Goal: Information Seeking & Learning: Check status

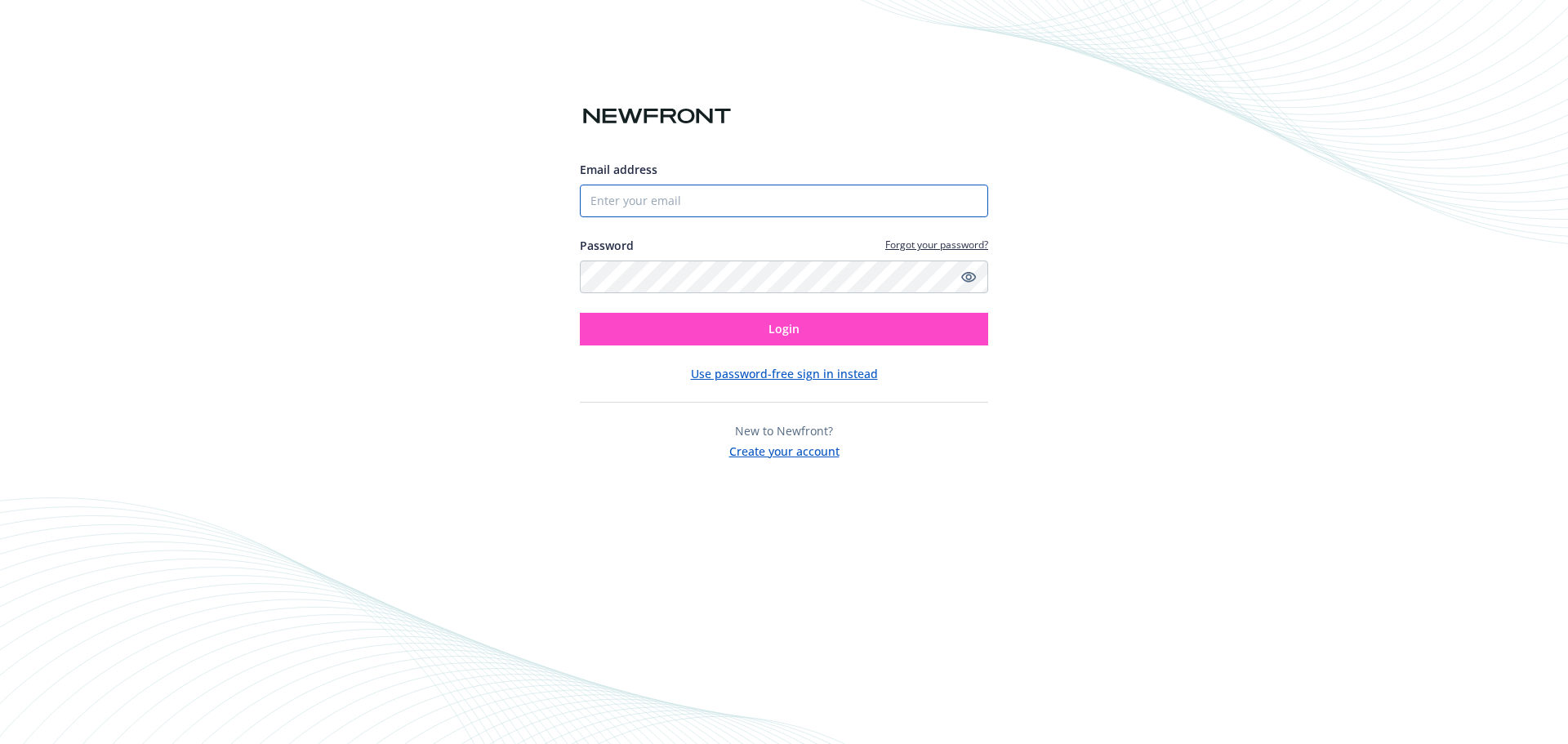
type input "[EMAIL_ADDRESS][DOMAIN_NAME]"
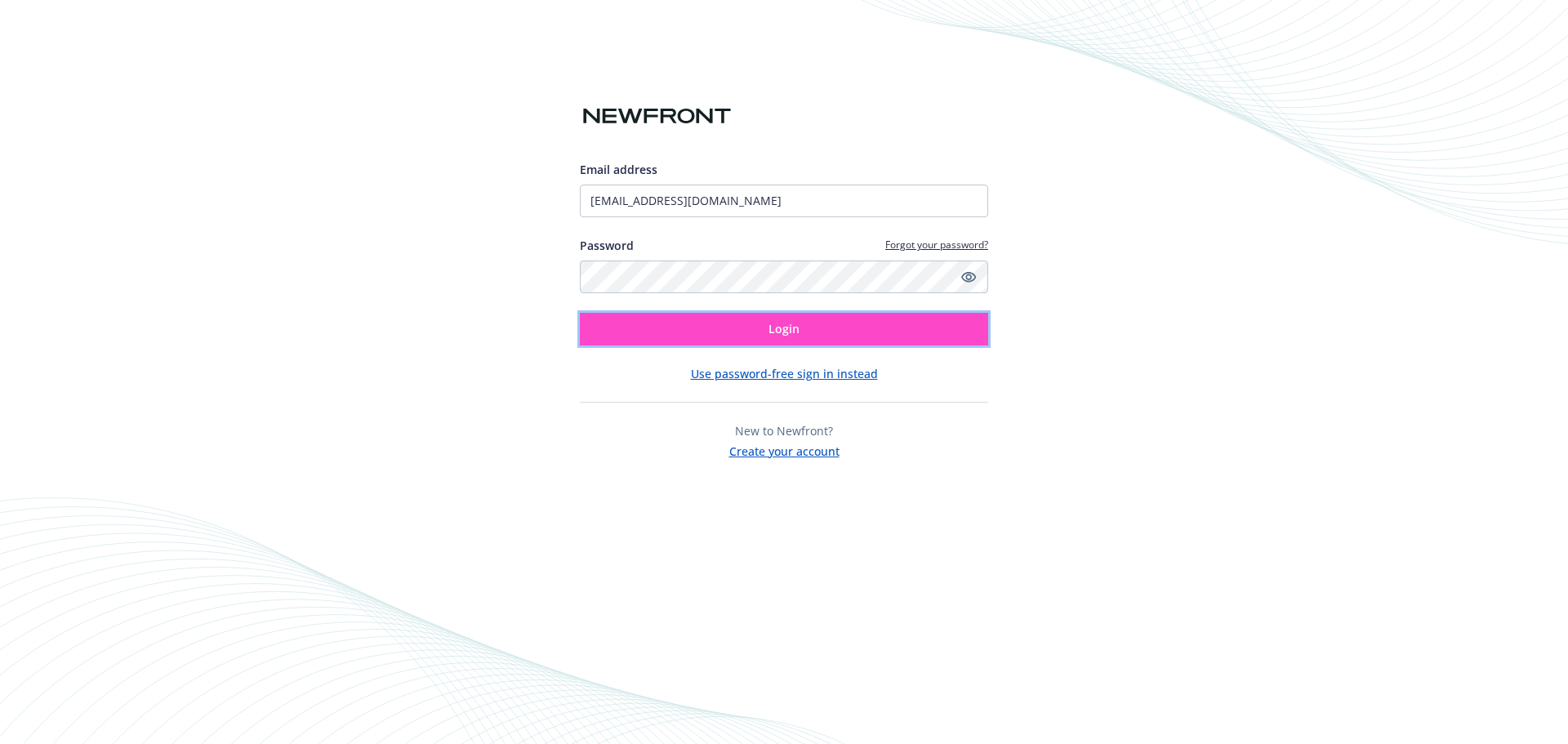
click at [664, 332] on button "Login" at bounding box center [783, 329] width 408 height 33
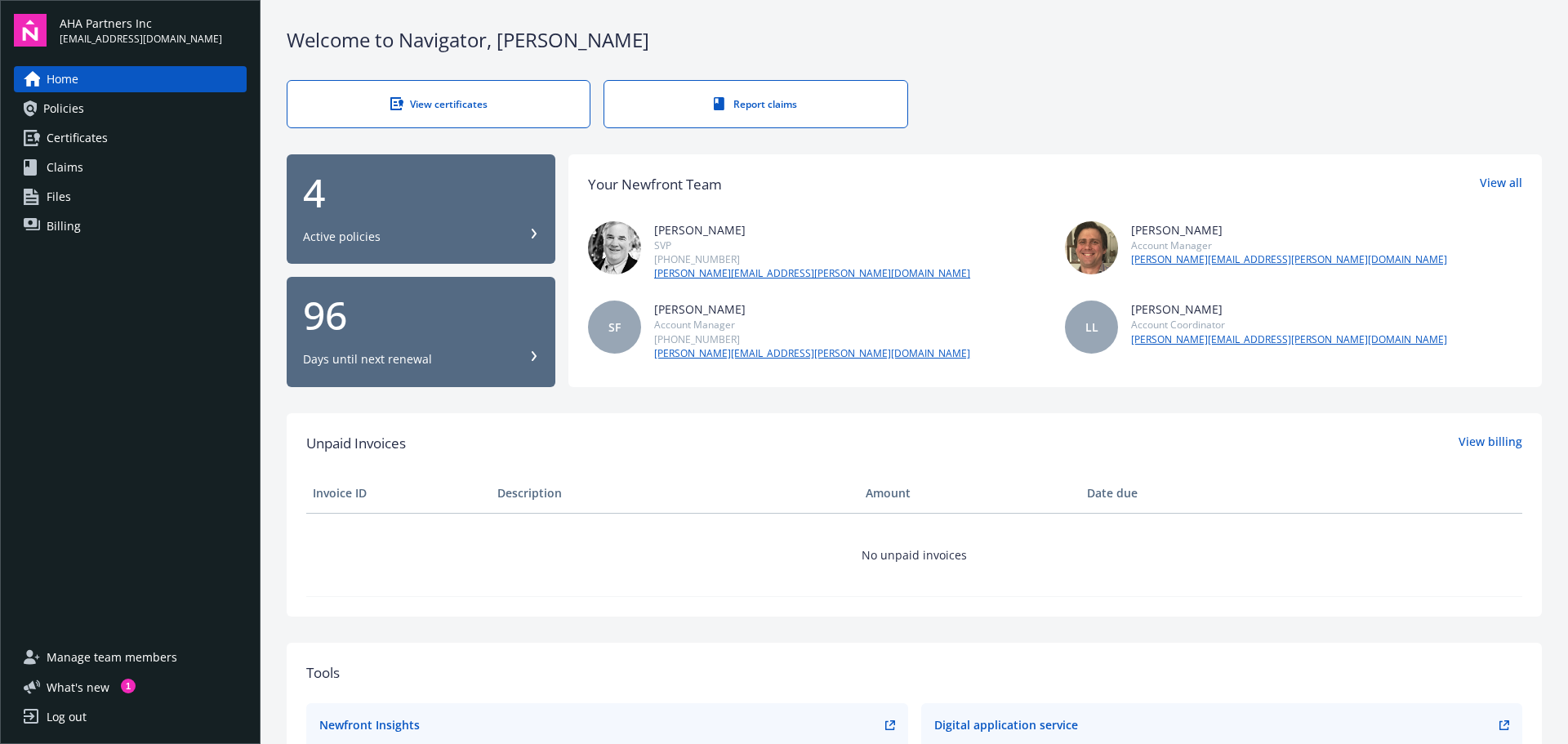
click at [74, 104] on span "Policies" at bounding box center [64, 108] width 41 height 26
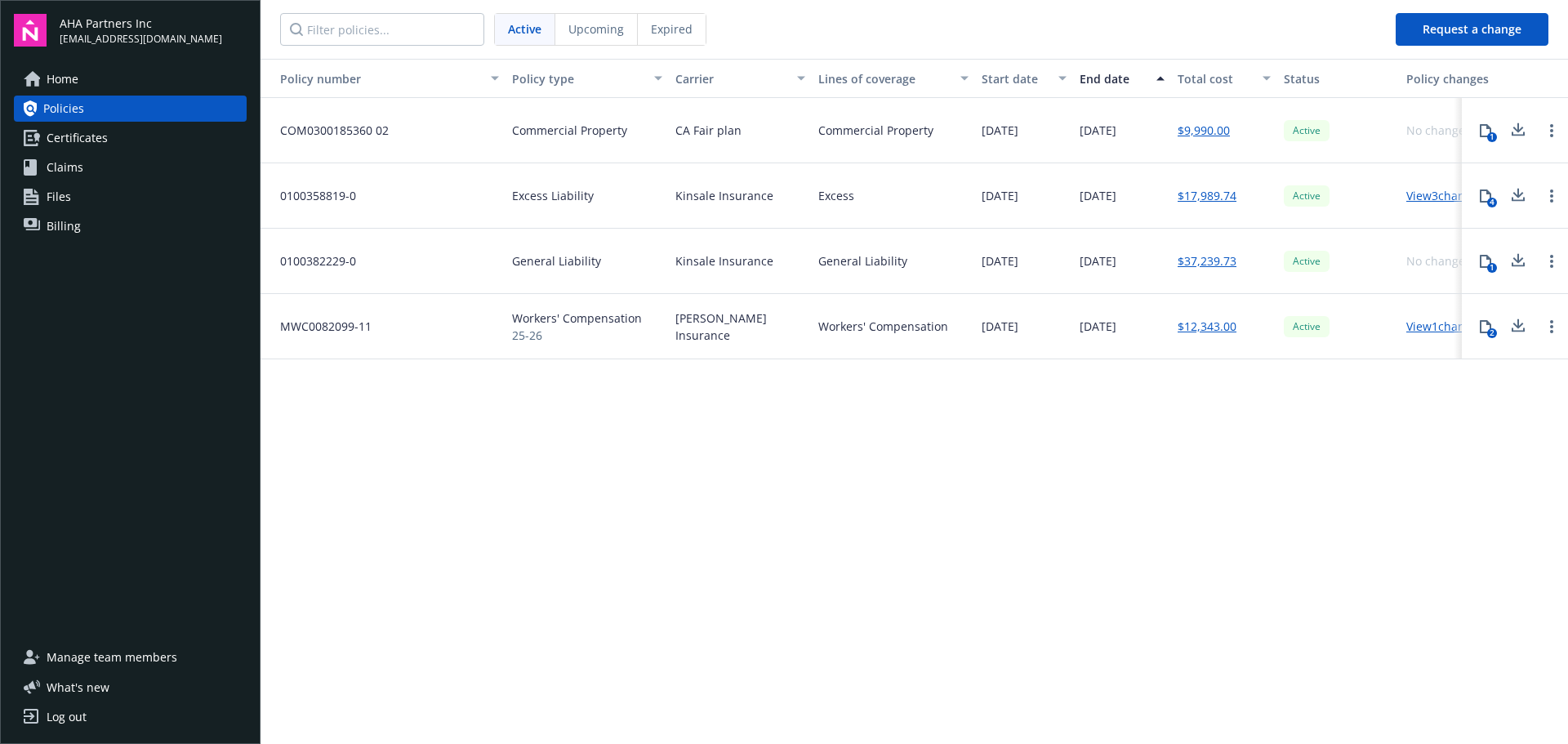
click at [665, 28] on span "Expired" at bounding box center [672, 29] width 42 height 17
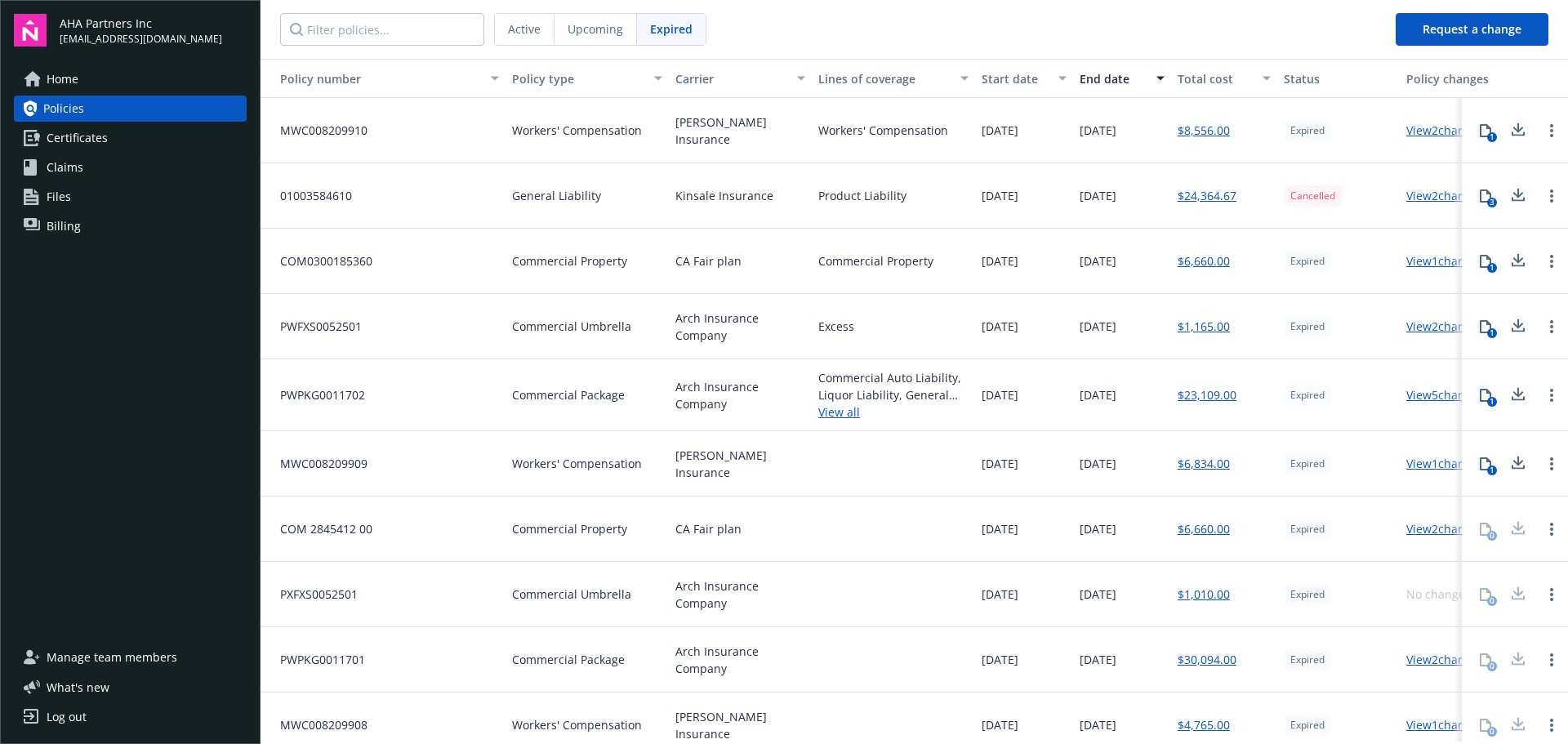
click at [525, 26] on span "Active" at bounding box center [524, 29] width 33 height 17
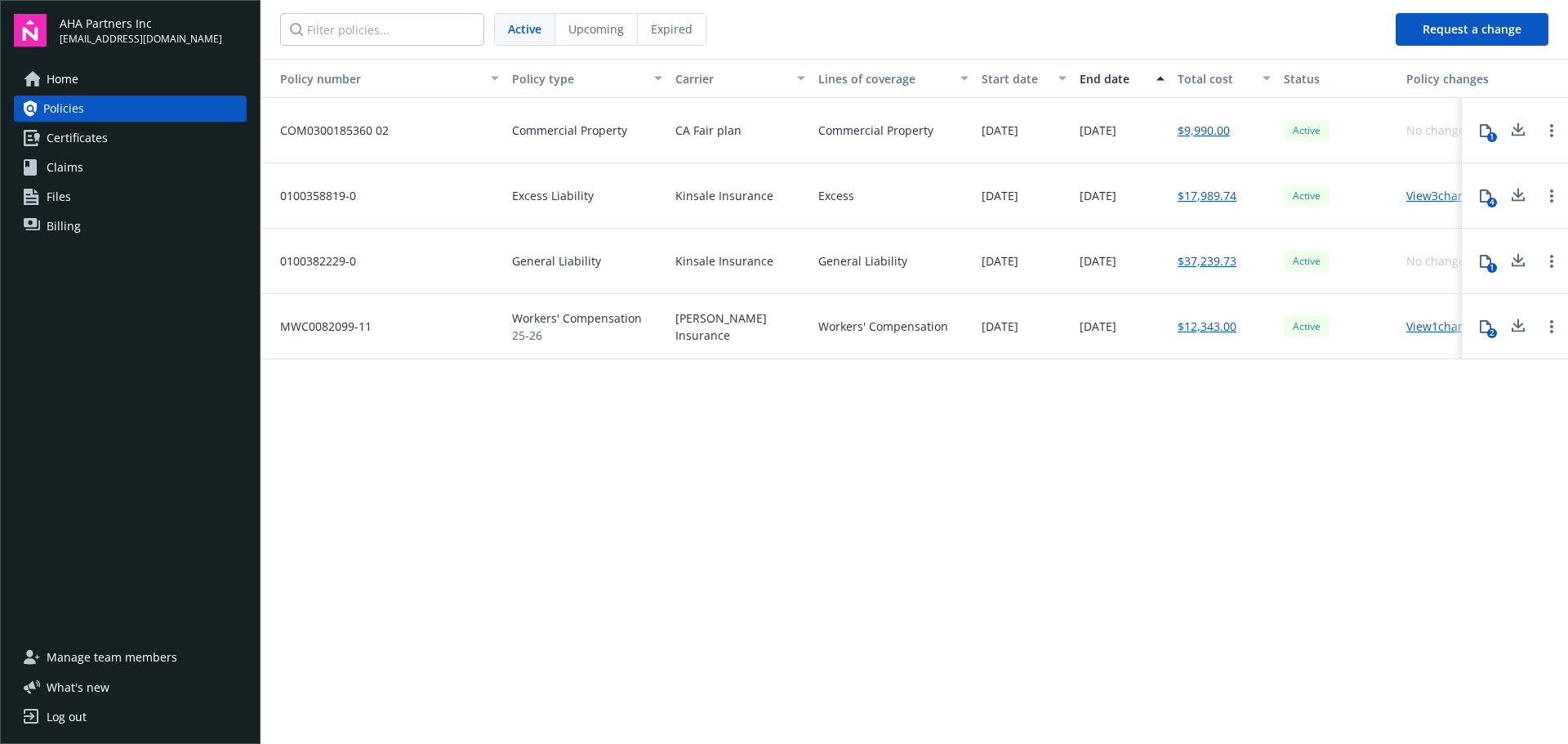
click at [69, 218] on span "Billing" at bounding box center [64, 225] width 35 height 26
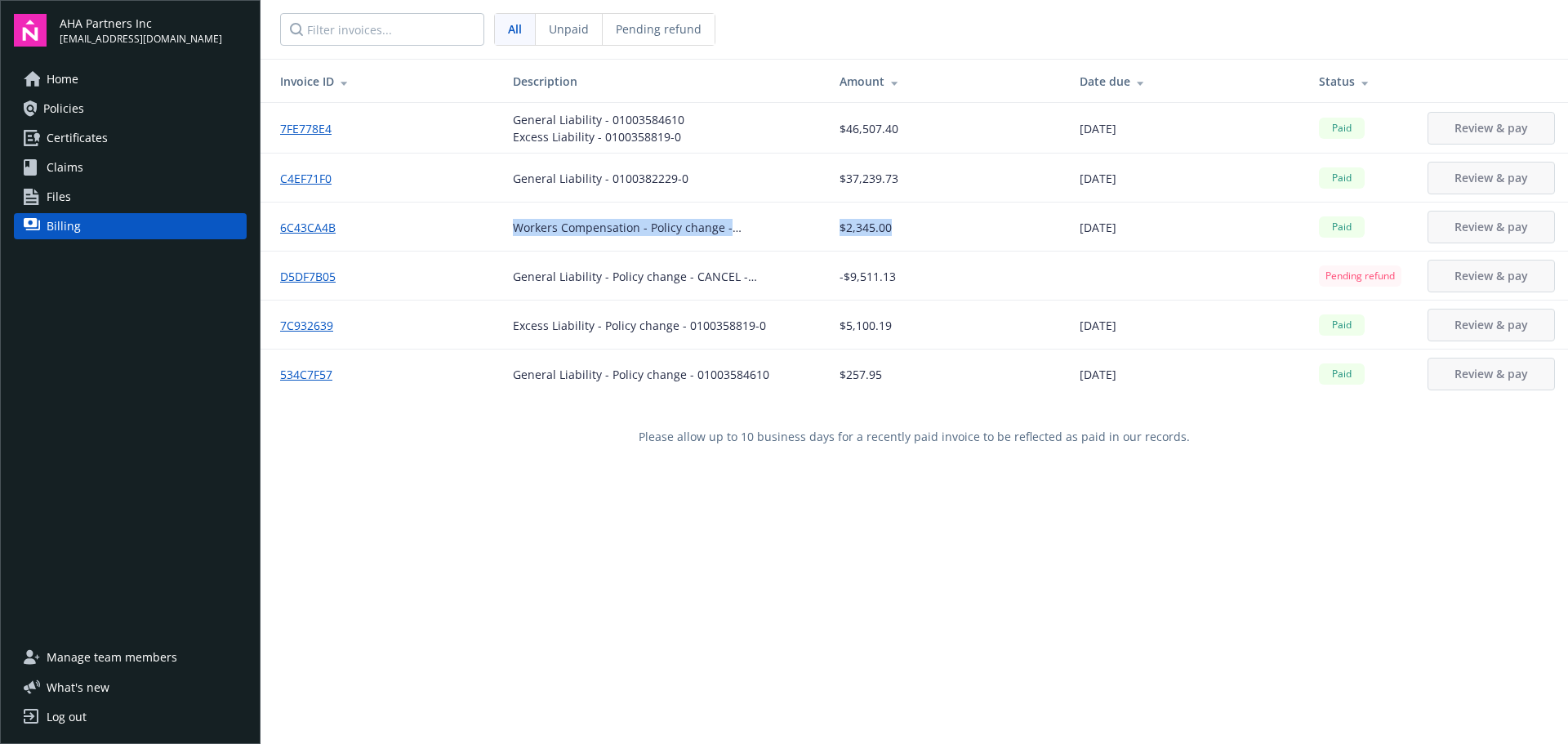
drag, startPoint x: 476, startPoint y: 234, endPoint x: 915, endPoint y: 240, distance: 439.0
click at [915, 240] on tr "6C43CA4B Workers Compensation - Policy change - MWC008209909 $2,345.00 09/25/20…" at bounding box center [914, 226] width 1308 height 49
click at [89, 112] on link "Policies" at bounding box center [130, 108] width 233 height 26
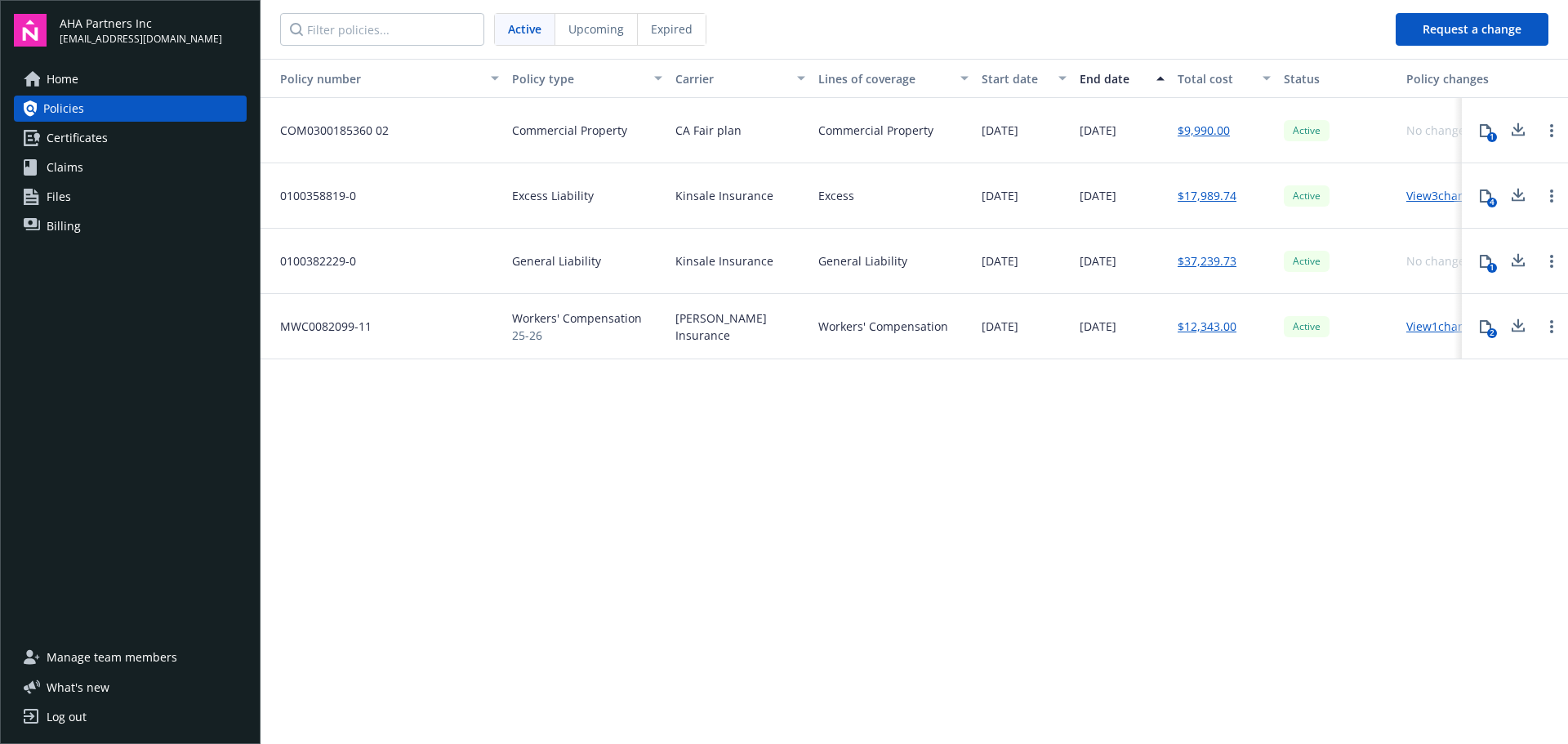
click at [1488, 330] on div "2" at bounding box center [1492, 333] width 10 height 10
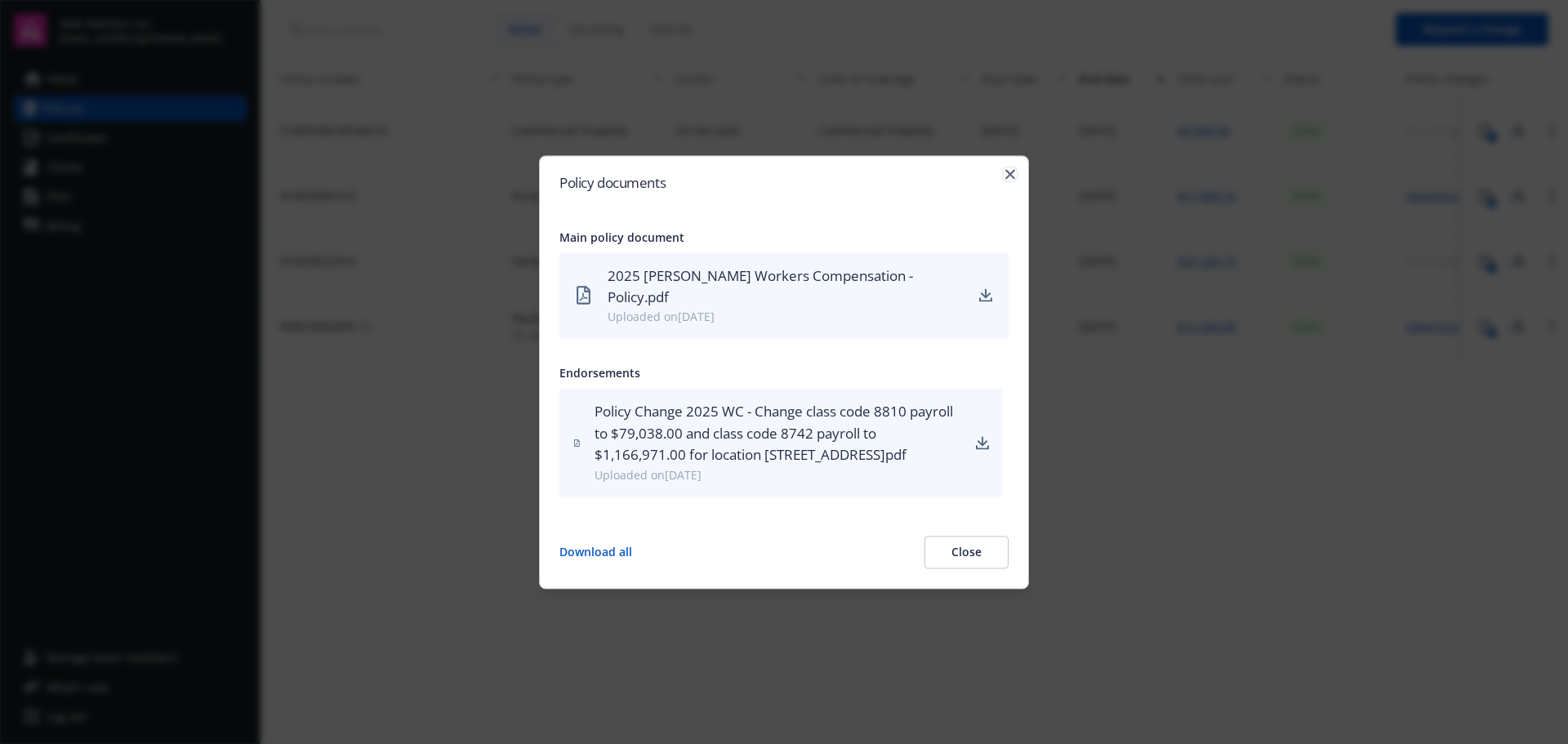
click at [1008, 179] on icon "button" at bounding box center [1011, 174] width 10 height 10
